Goal: Task Accomplishment & Management: Complete application form

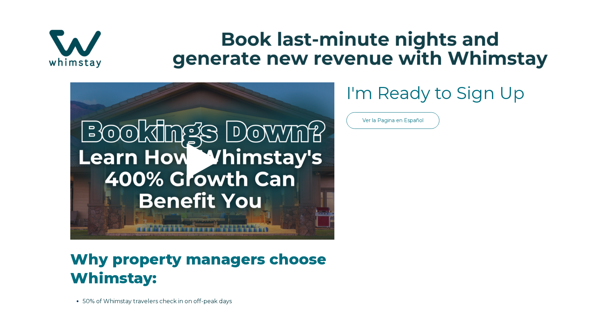
select select "US"
select select "Standard"
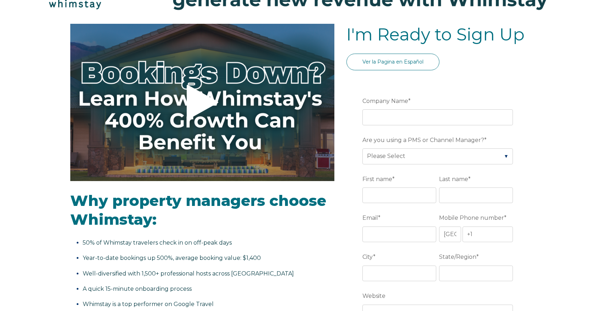
scroll to position [71, 0]
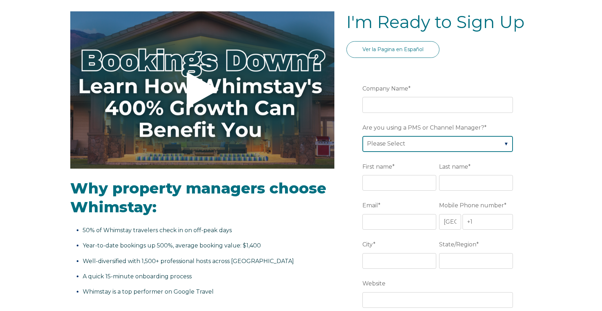
click at [438, 145] on select "Please Select Barefoot BookingPal Boost Brightside CiiRUS Escapia Guesty Hostaw…" at bounding box center [437, 144] width 150 height 16
select select "Lodgify"
click at [362, 136] on select "Please Select Barefoot BookingPal Boost Brightside CiiRUS Escapia Guesty Hostaw…" at bounding box center [437, 144] width 150 height 16
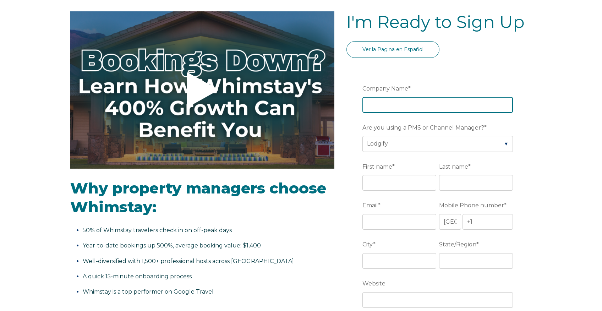
click at [401, 104] on input "Company Name *" at bounding box center [437, 105] width 150 height 16
type input "Harbor-1903"
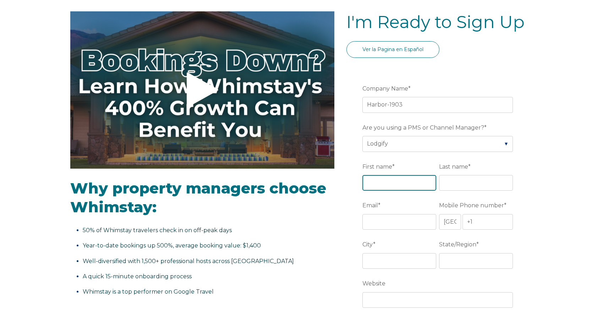
click at [388, 178] on input "First name *" at bounding box center [399, 183] width 74 height 16
type input "[PERSON_NAME]"
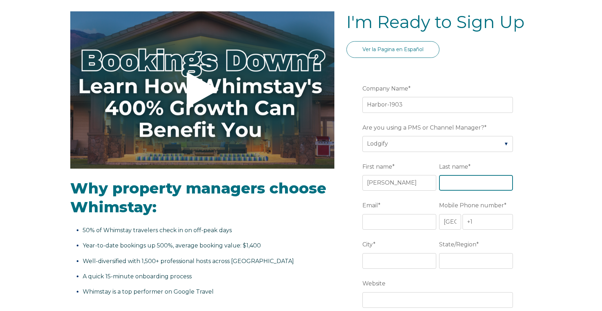
click at [461, 189] on input "Last name *" at bounding box center [476, 183] width 74 height 16
type input "Sasin"
click at [397, 219] on input "Email *" at bounding box center [399, 222] width 74 height 16
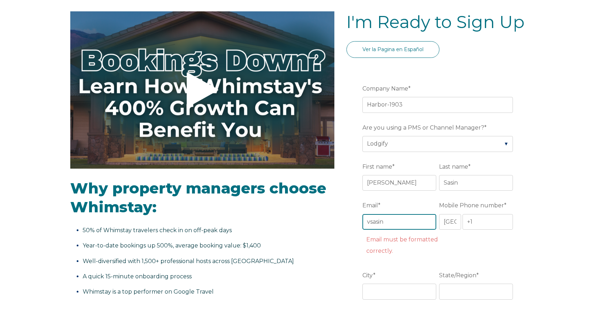
type input "[EMAIL_ADDRESS][DOMAIN_NAME]"
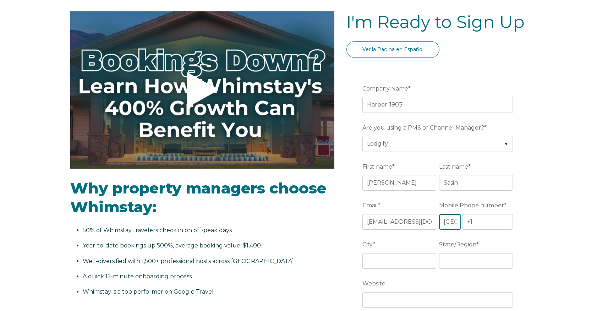
click at [450, 222] on select "* Afghanistan (‫افغانستان‬‎) Albania (Shqipëri) Algeria (‫الجزائر‬‎) American S…" at bounding box center [450, 222] width 22 height 16
select select "MX"
click at [439, 214] on select "* Afghanistan (‫افغانستان‬‎) Albania (Shqipëri) Algeria (‫الجزائر‬‎) American S…" at bounding box center [450, 222] width 22 height 16
click at [495, 220] on input "+52" at bounding box center [487, 222] width 50 height 16
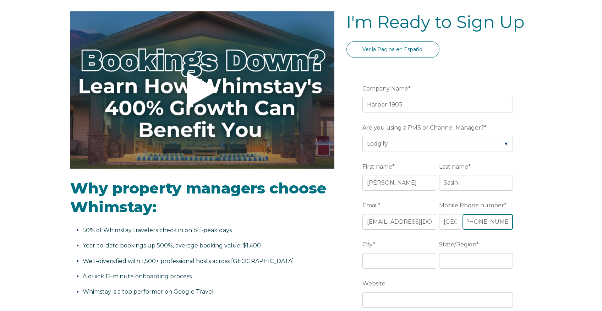
type input "[PHONE_NUMBER]"
click at [404, 252] on div "City *" at bounding box center [400, 253] width 77 height 31
click at [398, 258] on input "City *" at bounding box center [399, 261] width 74 height 16
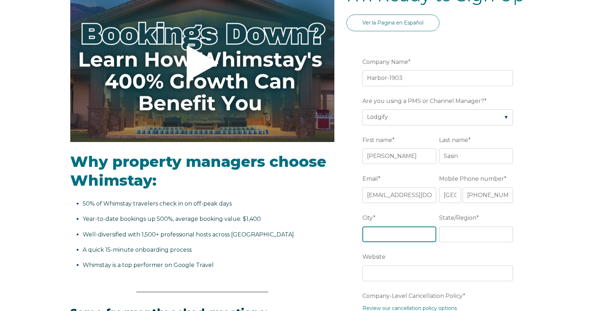
scroll to position [142, 0]
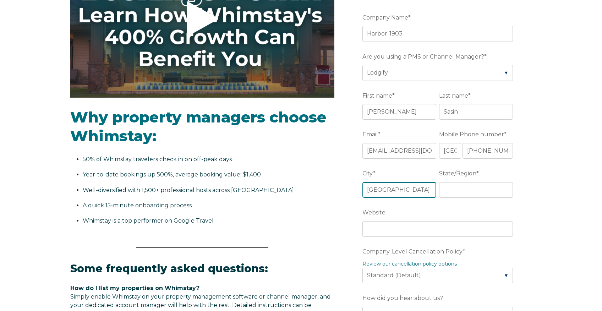
type input "Puerto Vallarta"
type input "Jalisco"
click at [545, 214] on div "Video player - SSOB Pitch Vid Thumbnail - Click to play video Why property mana…" at bounding box center [301, 278] width 602 height 676
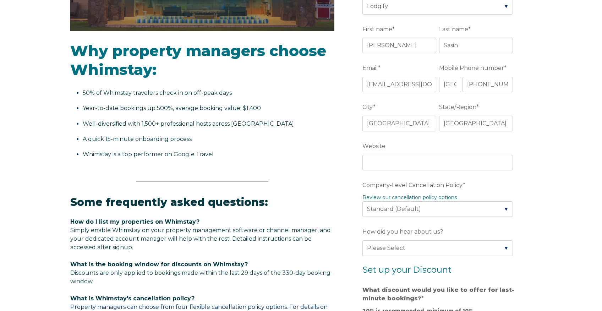
scroll to position [213, 0]
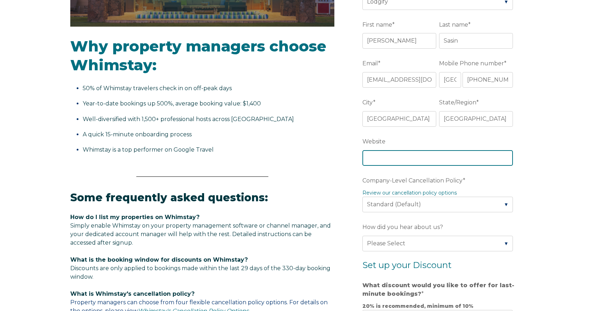
click at [448, 158] on input "Website" at bounding box center [437, 158] width 150 height 16
paste input "https://harbor-1903.lodgify.com/"
type input "https://harbor-1903.lodgify.com/"
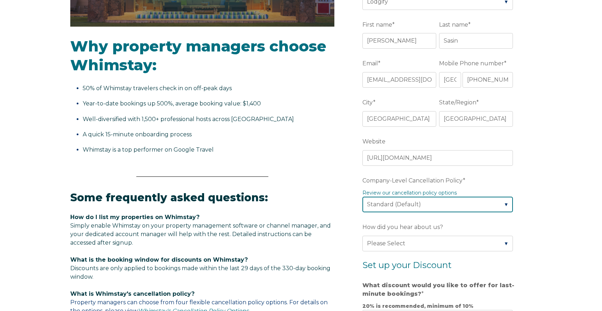
click at [441, 206] on select "Please Select Partial Standard (Default) Moderate Strict" at bounding box center [437, 205] width 150 height 16
select select "Moderate"
click at [362, 197] on select "Please Select Partial Standard (Default) Moderate Strict" at bounding box center [437, 205] width 150 height 16
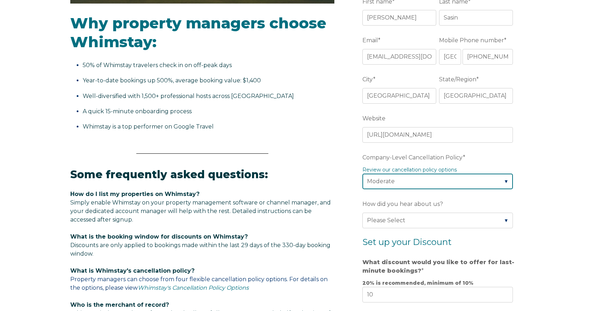
scroll to position [248, 0]
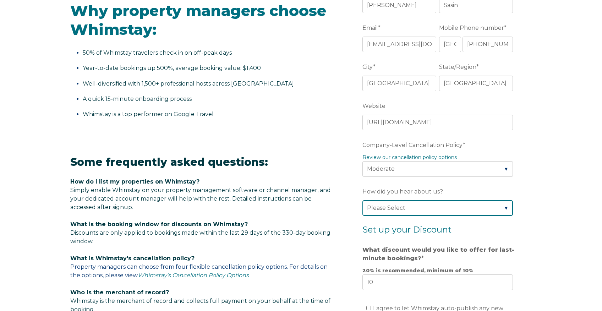
click at [453, 210] on select "Please Select Found Whimstay through a Google search Spoke to a Whimstay salesp…" at bounding box center [437, 208] width 150 height 16
select select "Other"
click at [362, 200] on select "Please Select Found Whimstay through a Google search Spoke to a Whimstay salesp…" at bounding box center [437, 208] width 150 height 16
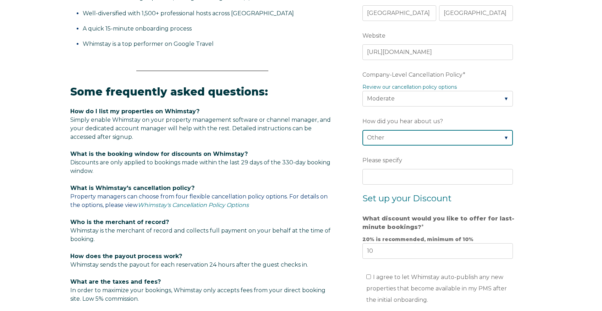
scroll to position [319, 0]
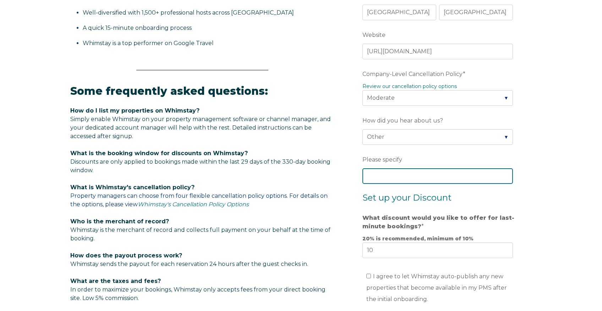
click at [426, 177] on input "Please specify" at bounding box center [437, 176] width 150 height 16
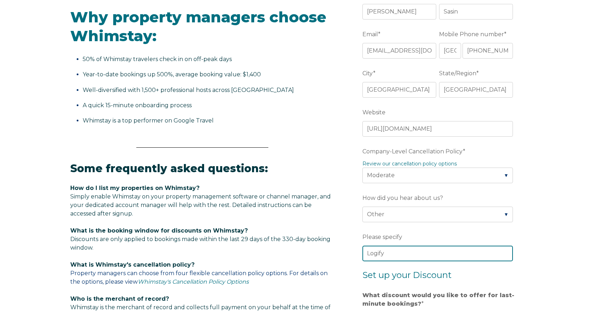
scroll to position [248, 0]
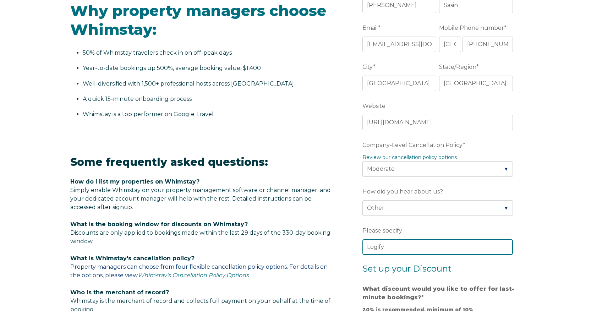
click at [375, 246] on input "Logify" at bounding box center [437, 247] width 150 height 16
type input "Lodgify"
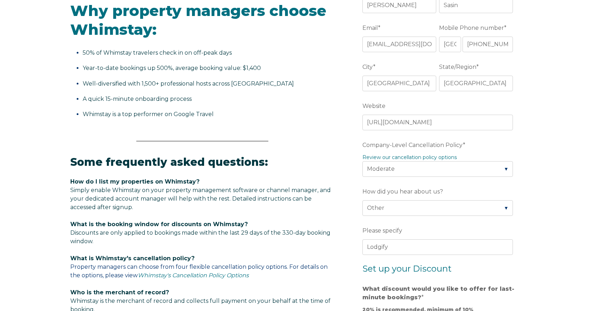
click at [546, 231] on div "Video player - SSOB Pitch Vid Thumbnail - Click to play video Why property mana…" at bounding box center [301, 191] width 602 height 715
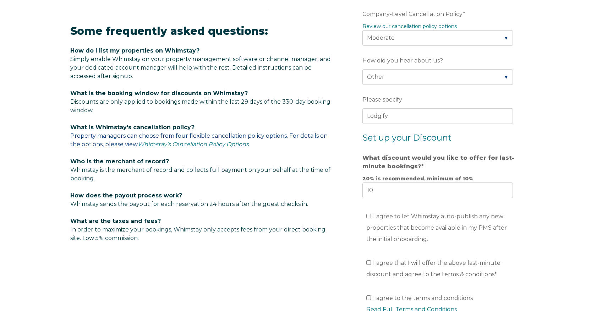
scroll to position [390, 0]
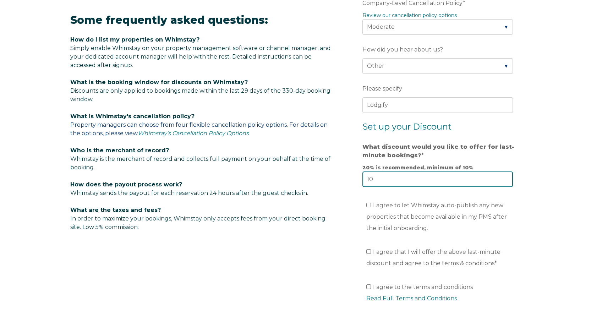
drag, startPoint x: 378, startPoint y: 178, endPoint x: 324, endPoint y: 178, distance: 53.9
click at [346, 176] on div "Video player - SSOB Pitch Vid Thumbnail - Click to play video Why property mana…" at bounding box center [300, 35] width 461 height 686
type input "2"
type input "15"
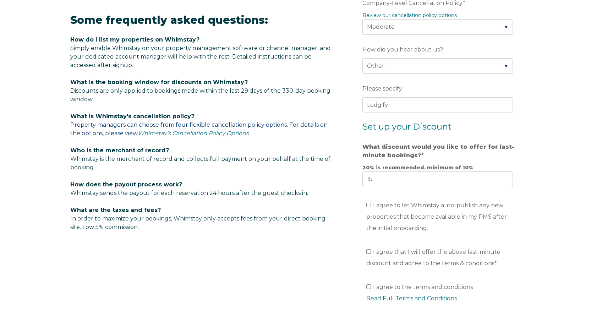
click at [539, 229] on div "Video player - SSOB Pitch Vid Thumbnail - Click to play video Why property mana…" at bounding box center [301, 49] width 602 height 715
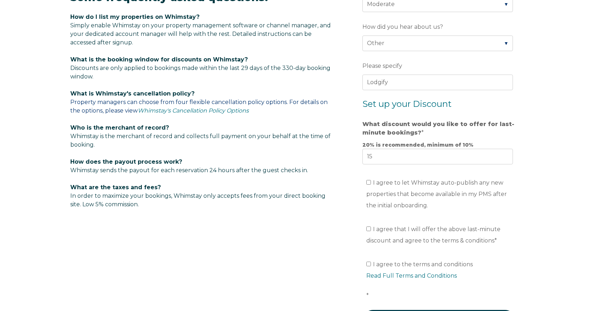
scroll to position [426, 0]
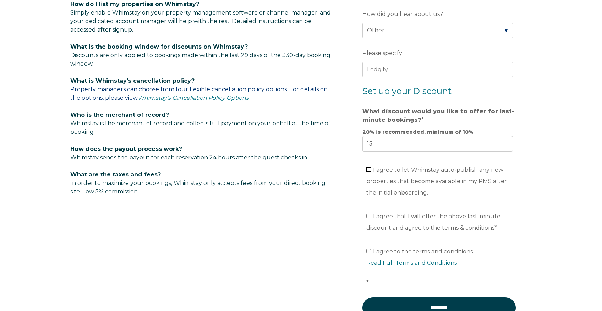
click at [369, 170] on input "I agree to let Whimstay auto-publish any new properties that become available i…" at bounding box center [368, 169] width 5 height 5
checkbox input "true"
click at [365, 214] on ul "I agree that I will offer the above last-minute discount and agree to the terms…" at bounding box center [437, 222] width 150 height 23
click at [368, 214] on input "I agree that I will offer the above last-minute discount and agree to the terms…" at bounding box center [368, 216] width 5 height 5
checkbox input "true"
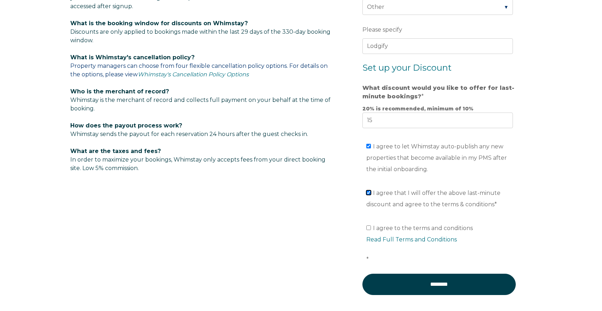
scroll to position [461, 0]
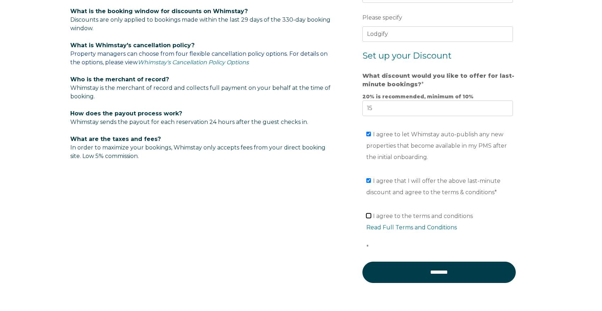
click at [366, 217] on input "I agree to the terms and conditions Read Full Terms and Conditions *" at bounding box center [368, 215] width 5 height 5
checkbox input "true"
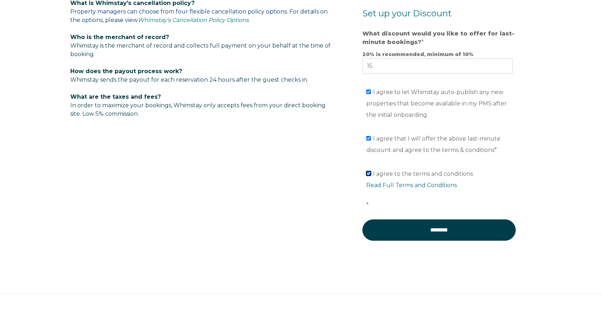
scroll to position [493, 0]
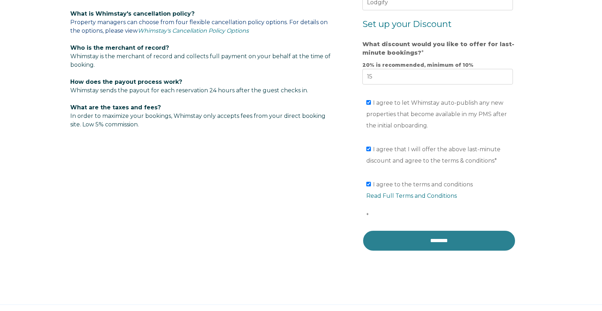
click at [439, 247] on input "********" at bounding box center [438, 240] width 153 height 21
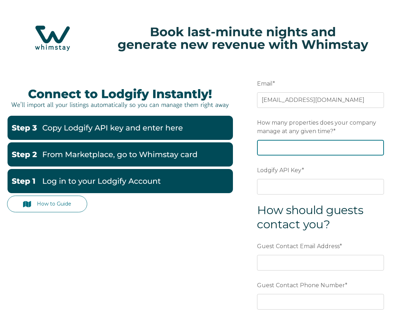
click at [296, 147] on input "How many properties does your company manage at any given time? *" at bounding box center [320, 148] width 127 height 16
type input "1"
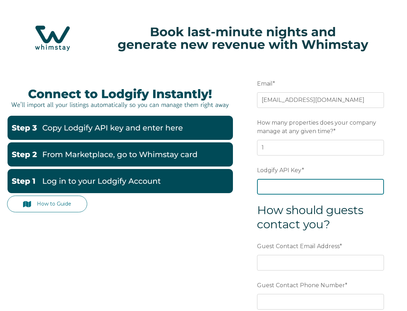
click at [283, 192] on input "Lodgify API Key *" at bounding box center [320, 187] width 127 height 16
click at [292, 188] on input "Lodgify API Key *" at bounding box center [320, 187] width 127 height 16
paste input "t3uY1uGsVnVytjMzBv0Q/zoDnbpPOUUmflUf70you6dVDWxQLE6Fq+KMc+L0QTsb"
type input "t3uY1uGsVnVytjMzBv0Q/zoDnbpPOUUmflUf70you6dVDWxQLE6Fq+KMc+L0QTsb"
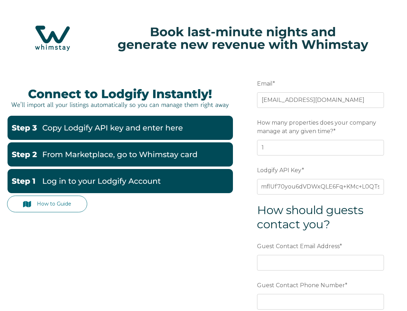
scroll to position [0, 0]
click at [206, 226] on div "How to Guide Email * vsasinmx@gmail.com Preferred language SDR How many propert…" at bounding box center [203, 212] width 393 height 302
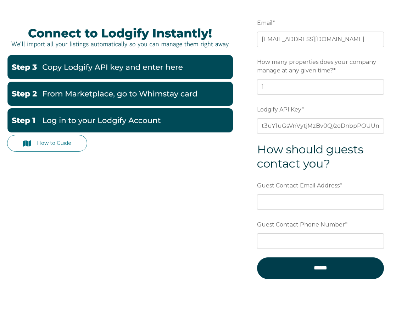
scroll to position [71, 0]
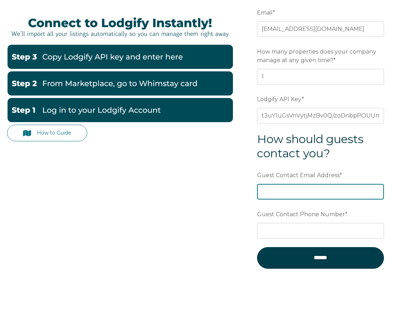
click at [276, 189] on input "Guest Contact Email Address *" at bounding box center [320, 192] width 127 height 16
drag, startPoint x: 291, startPoint y: 194, endPoint x: 227, endPoint y: 192, distance: 63.5
click at [227, 192] on div "How to Guide Email * vsasinmx@gmail.com Preferred language SDR How many propert…" at bounding box center [203, 141] width 393 height 302
paste input "rbor1903@gmail.com"
type input "harbor1903@gmail.com"
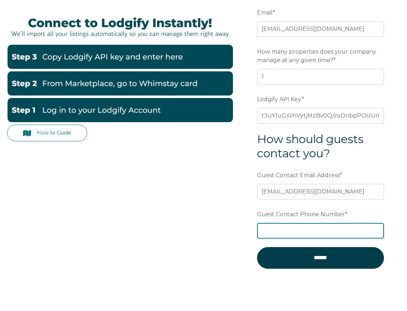
click at [290, 227] on input "Guest Contact Phone Number *" at bounding box center [320, 231] width 127 height 16
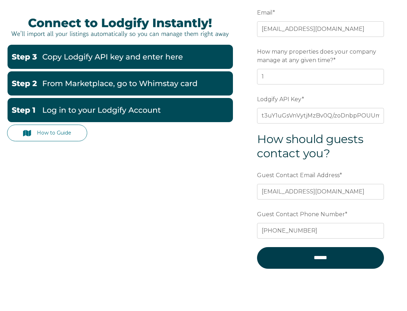
click at [226, 252] on div "How to Guide Email * vsasinmx@gmail.com Preferred language SDR How many propert…" at bounding box center [203, 141] width 393 height 302
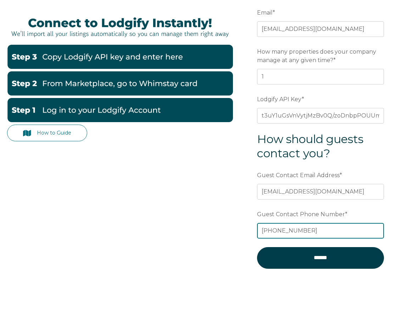
click at [319, 231] on input "[PHONE_NUMBER]" at bounding box center [320, 231] width 127 height 16
drag, startPoint x: 329, startPoint y: 229, endPoint x: 215, endPoint y: 225, distance: 113.3
click at [220, 225] on div "How to Guide Email * vsasinmx@gmail.com Preferred language SDR How many propert…" at bounding box center [203, 141] width 393 height 302
paste input "1 322 159 2188"
click at [276, 231] on input "+52 1 322 159 2188" at bounding box center [320, 231] width 127 height 16
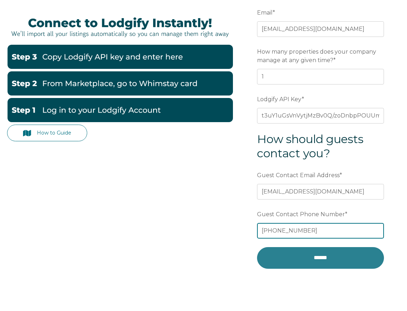
type input "+52 1 322 159 2188"
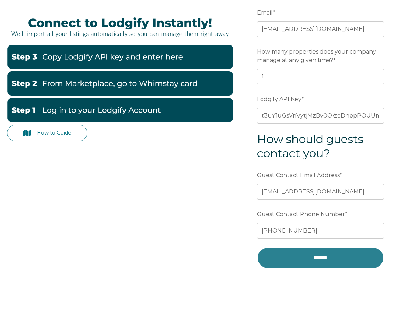
click at [322, 253] on input "******" at bounding box center [320, 257] width 127 height 21
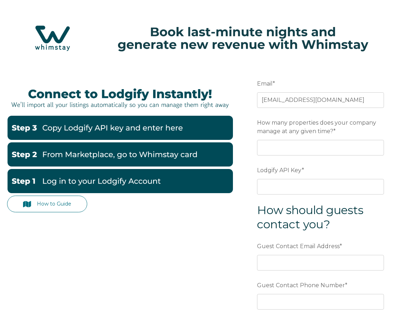
scroll to position [35, 0]
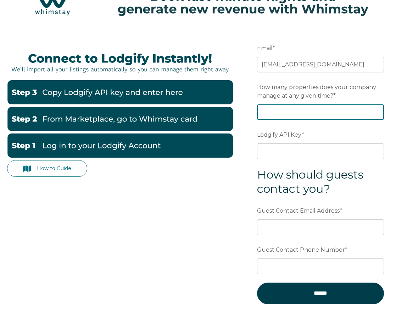
click at [280, 107] on input "How many properties does your company manage at any given time? *" at bounding box center [320, 112] width 127 height 16
click at [275, 112] on input "How many properties does your company manage at any given time? *" at bounding box center [320, 112] width 127 height 16
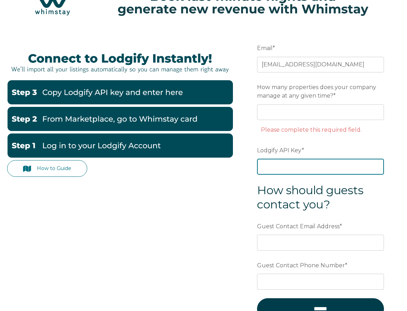
click at [278, 147] on div "Lodgify API Key *" at bounding box center [320, 159] width 127 height 31
type input "t3uY1uGsVnVytjMzBv0Q/zoDnbpPOUUmflUf70you6dVDWxQLE6Fq+KMc+L0QTsb"
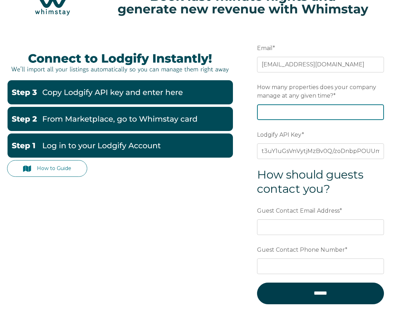
click at [282, 114] on input "How many properties does your company manage at any given time? *" at bounding box center [320, 112] width 127 height 16
type input "1"
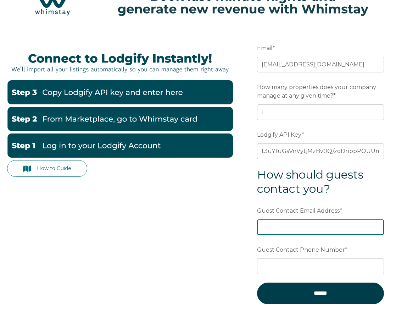
click at [283, 224] on input "Guest Contact Email Address *" at bounding box center [320, 227] width 127 height 16
type input "harbor1903@gmail.com"
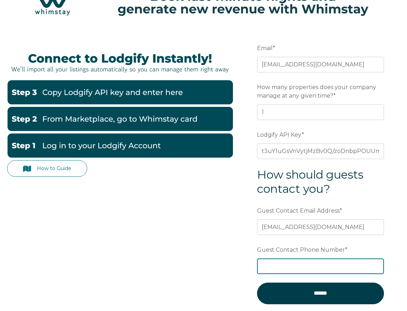
click at [276, 269] on input "Guest Contact Phone Number *" at bounding box center [320, 266] width 127 height 16
type input "+52 1 322 159 2188"
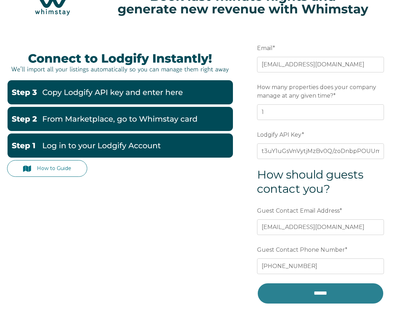
click at [329, 292] on input "******" at bounding box center [320, 292] width 127 height 21
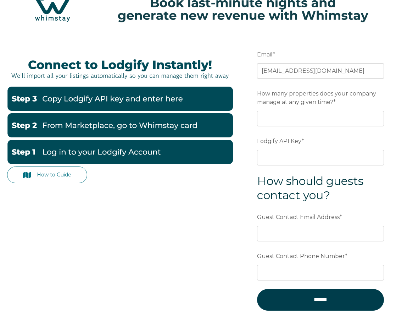
scroll to position [71, 0]
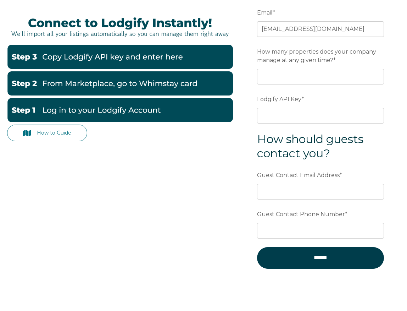
click at [272, 67] on label "How many properties does your company manage at any given time? *" at bounding box center [320, 55] width 127 height 21
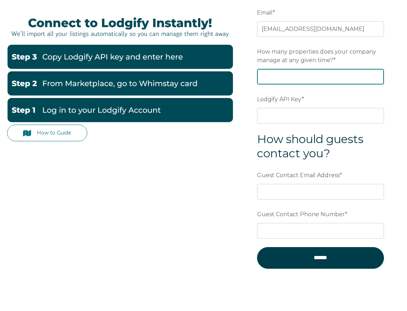
click at [272, 69] on input "How many properties does your company manage at any given time? *" at bounding box center [320, 77] width 127 height 16
type input "1"
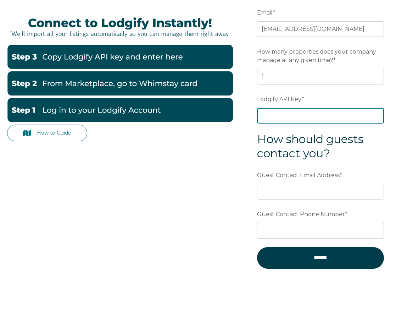
click at [287, 113] on input "Lodgify API Key *" at bounding box center [320, 116] width 127 height 16
type input "t3uY1uGsVnVytjMzBv0Q/zoDnbpPOUUmflUf70you6dVDWxQLE6Fq+KMc+L0QTsb"
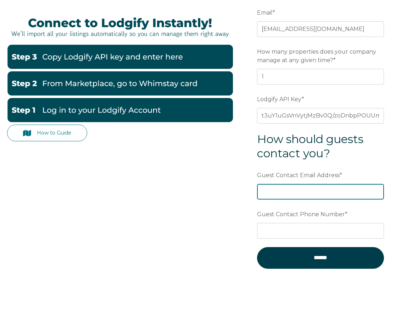
click at [291, 188] on input "Guest Contact Email Address *" at bounding box center [320, 192] width 127 height 16
type input "harbor1903@gmail.com"
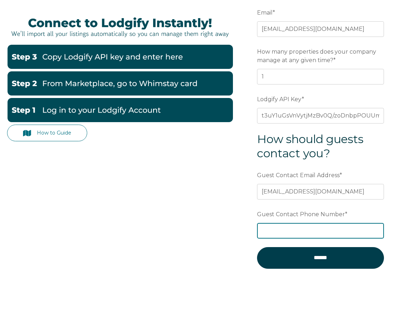
click at [279, 228] on input "Guest Contact Phone Number *" at bounding box center [320, 231] width 127 height 16
type input "+52 13222630099"
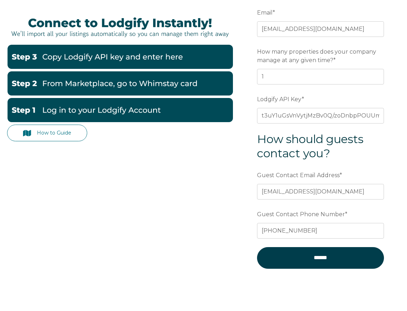
click at [215, 252] on div "How to Guide Email * vsasinmx@gmail.com Preferred language SDR How many propert…" at bounding box center [203, 141] width 393 height 302
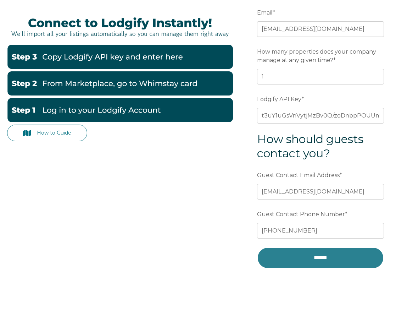
drag, startPoint x: 298, startPoint y: 257, endPoint x: 273, endPoint y: 257, distance: 24.8
click at [298, 257] on input "******" at bounding box center [320, 257] width 127 height 21
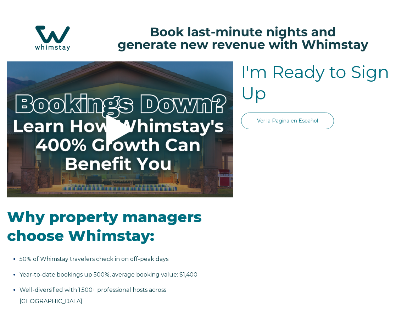
select select "MX"
select select "Standard"
